Goal: Task Accomplishment & Management: Use online tool/utility

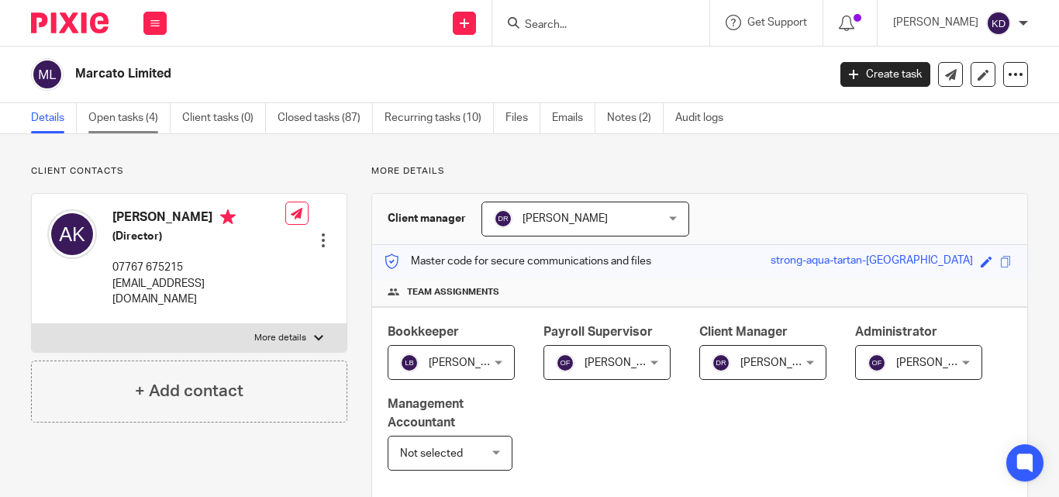
click at [133, 122] on link "Open tasks (4)" at bounding box center [129, 118] width 82 height 30
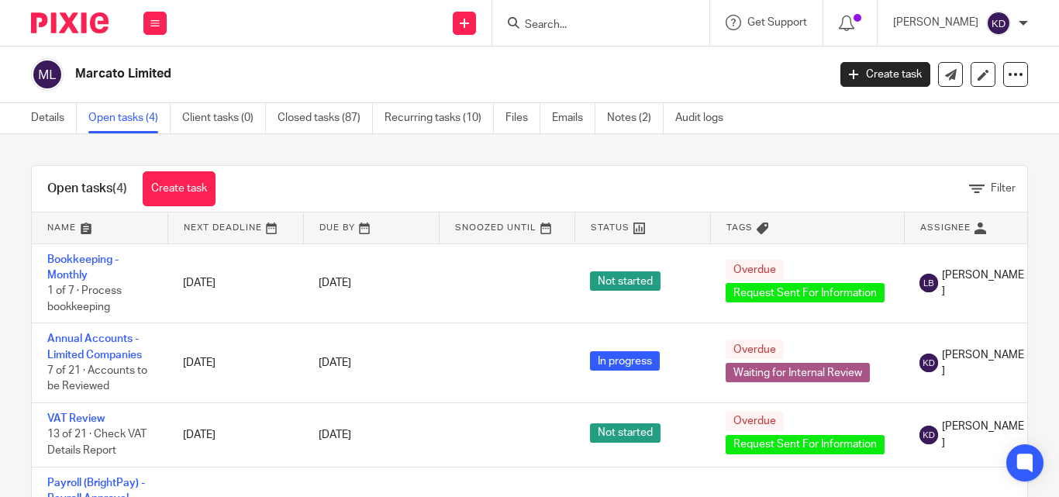
scroll to position [38, 0]
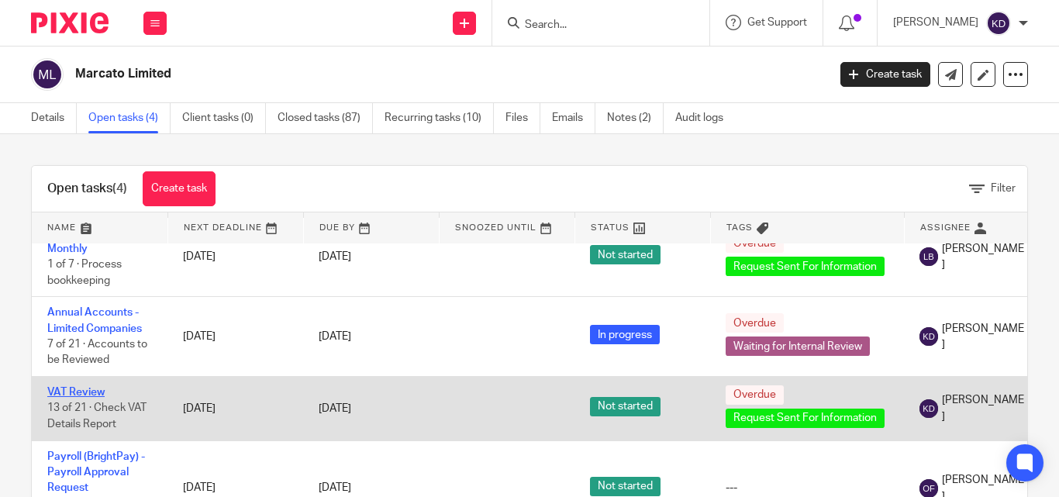
click at [74, 387] on link "VAT Review" at bounding box center [75, 392] width 57 height 11
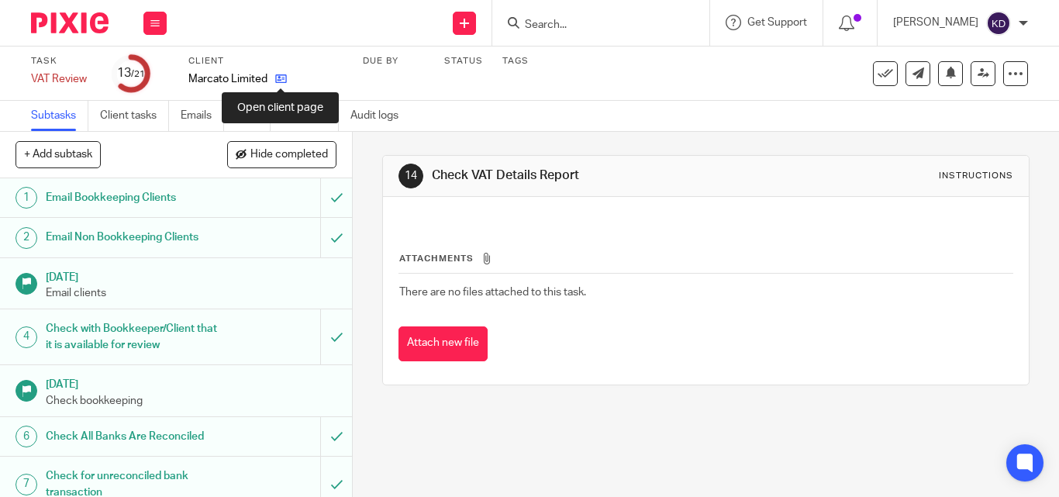
click at [285, 74] on icon at bounding box center [281, 79] width 12 height 12
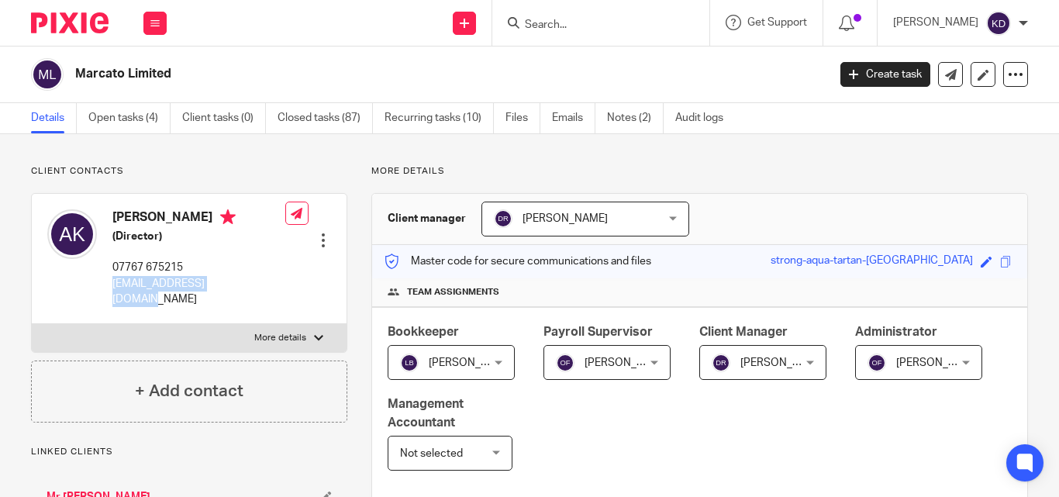
drag, startPoint x: 114, startPoint y: 283, endPoint x: 234, endPoint y: 289, distance: 120.3
click at [234, 289] on div "Alastair King (Director) 07767 675215 alastairj.king@mac.com Edit contact Creat…" at bounding box center [189, 258] width 315 height 129
copy p "alastairj.king@mac.com"
